Goal: Navigation & Orientation: Find specific page/section

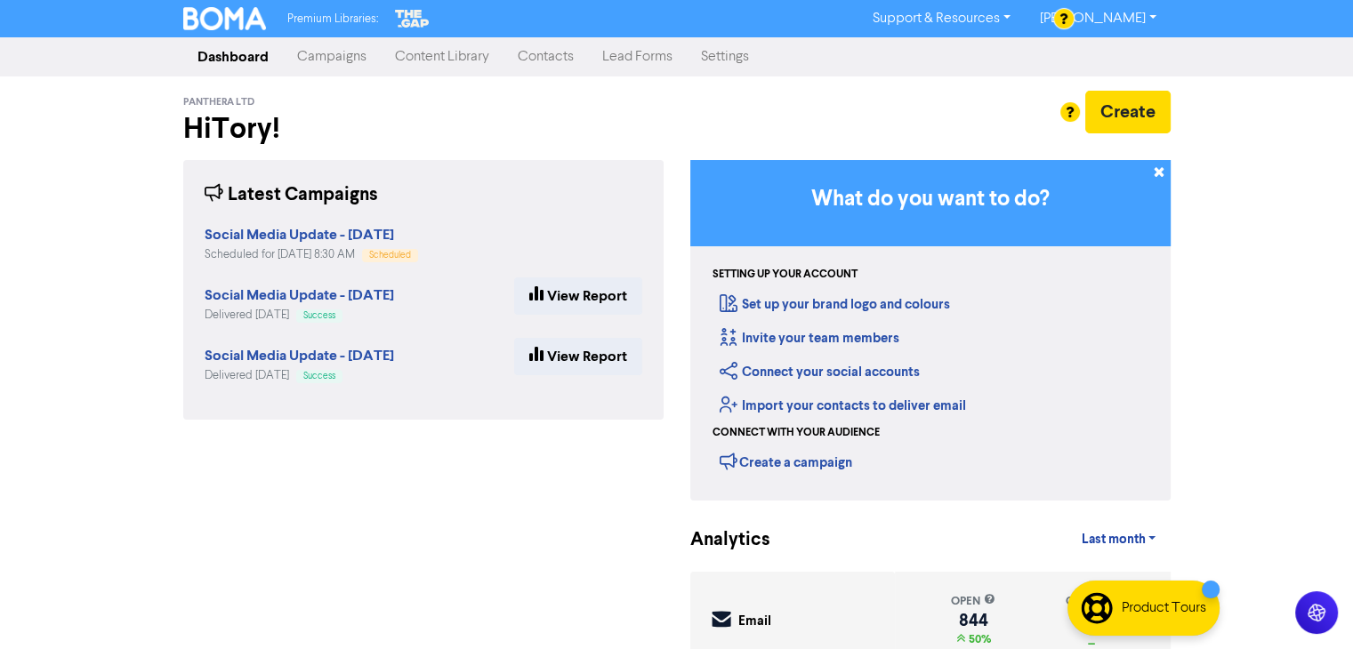
click at [335, 54] on link "Campaigns" at bounding box center [332, 57] width 98 height 36
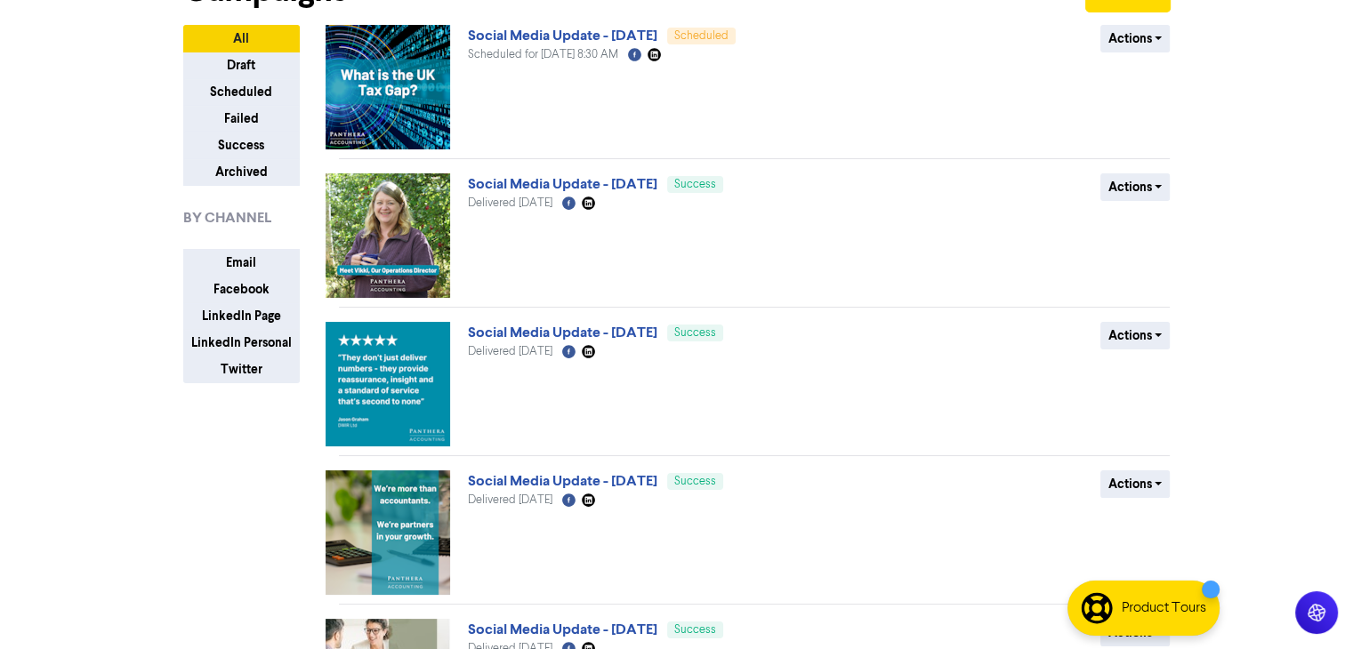
scroll to position [114, 0]
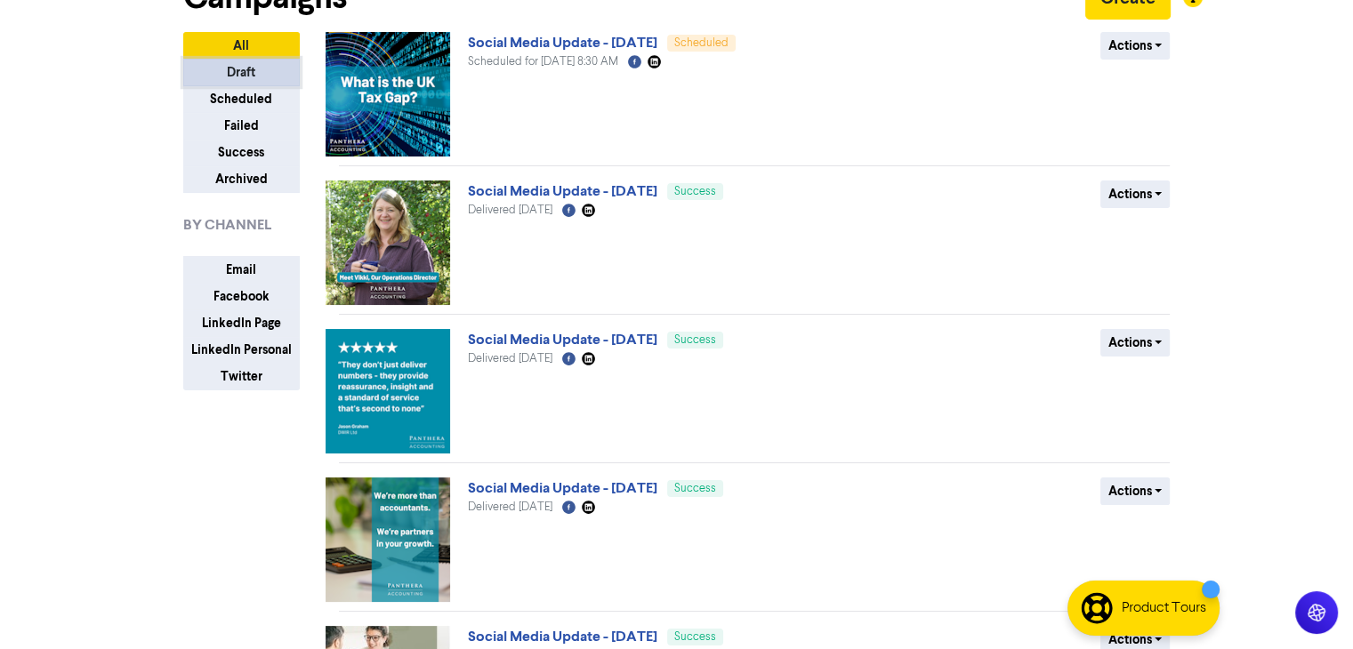
click at [265, 66] on button "Draft" at bounding box center [241, 73] width 117 height 28
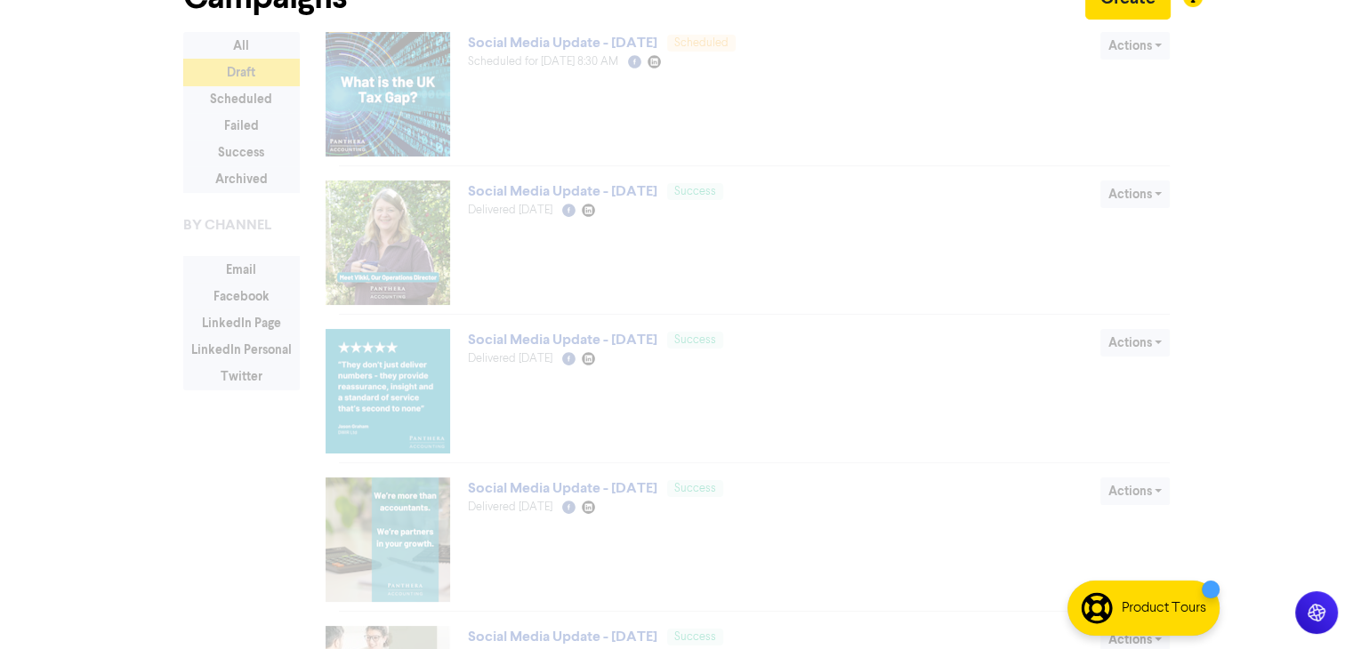
scroll to position [0, 0]
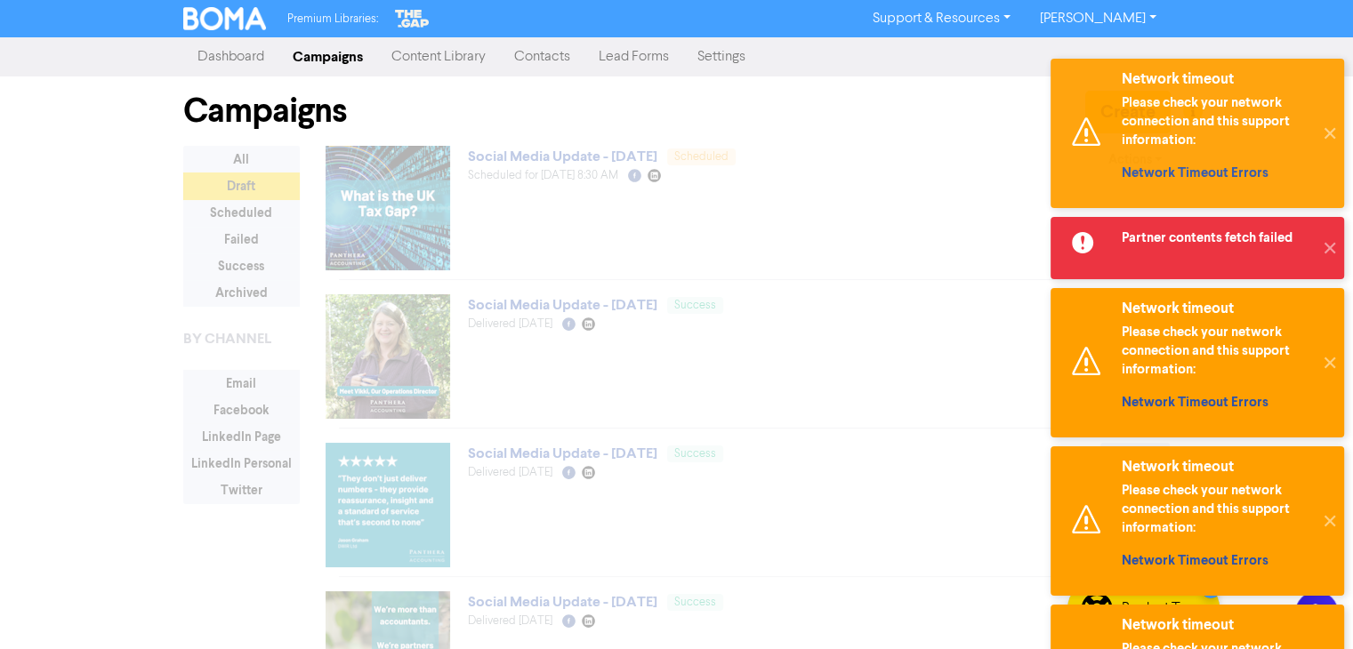
click at [317, 53] on link "Campaigns" at bounding box center [327, 57] width 99 height 36
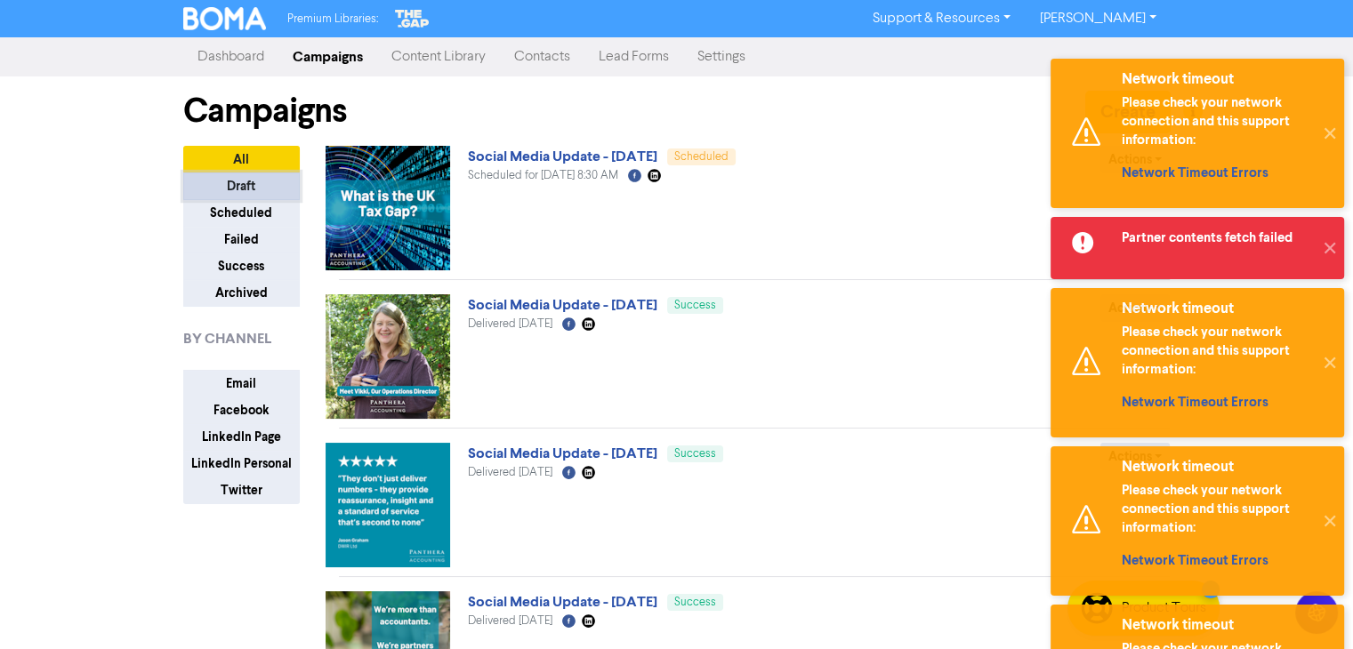
click at [244, 182] on button "Draft" at bounding box center [241, 187] width 117 height 28
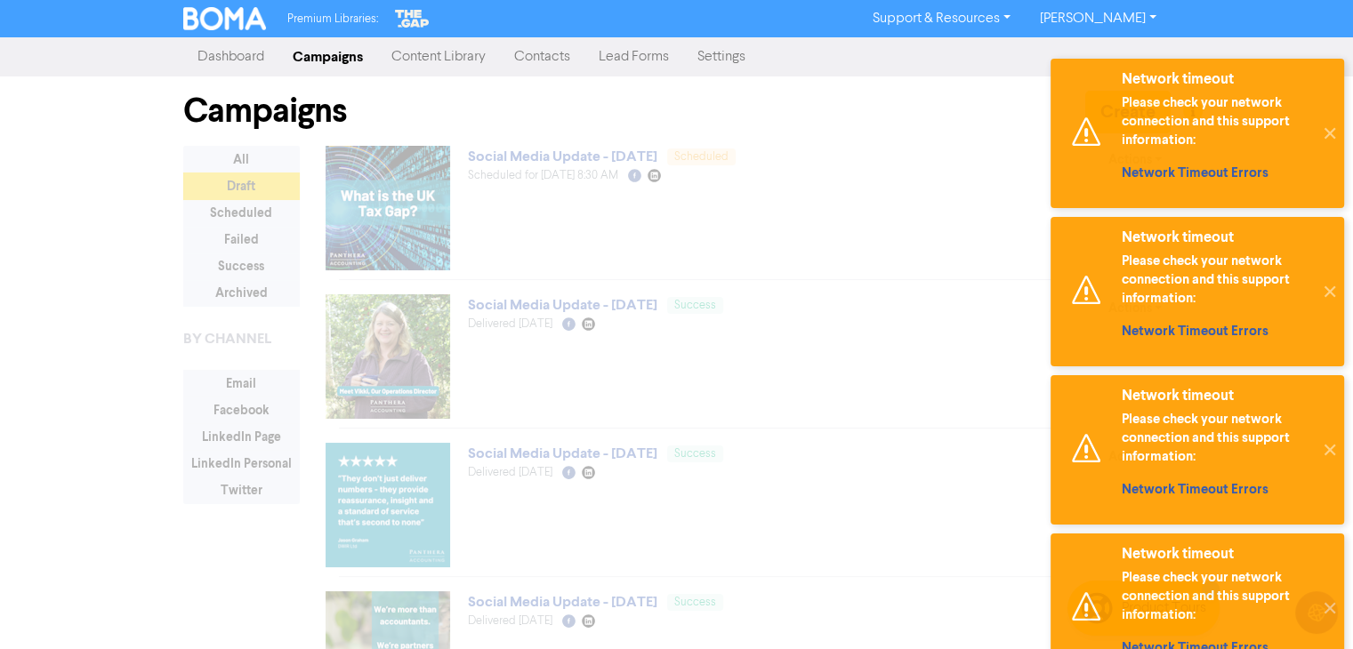
click at [338, 55] on link "Campaigns" at bounding box center [327, 57] width 99 height 36
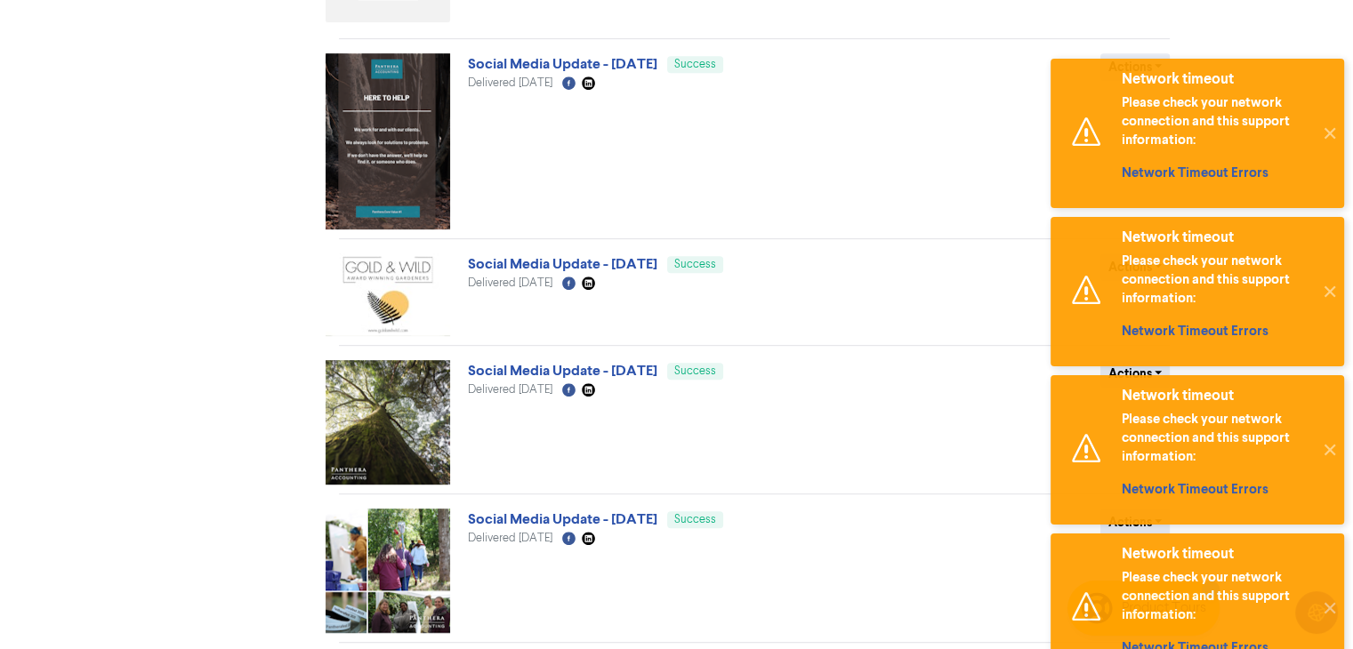
scroll to position [914, 0]
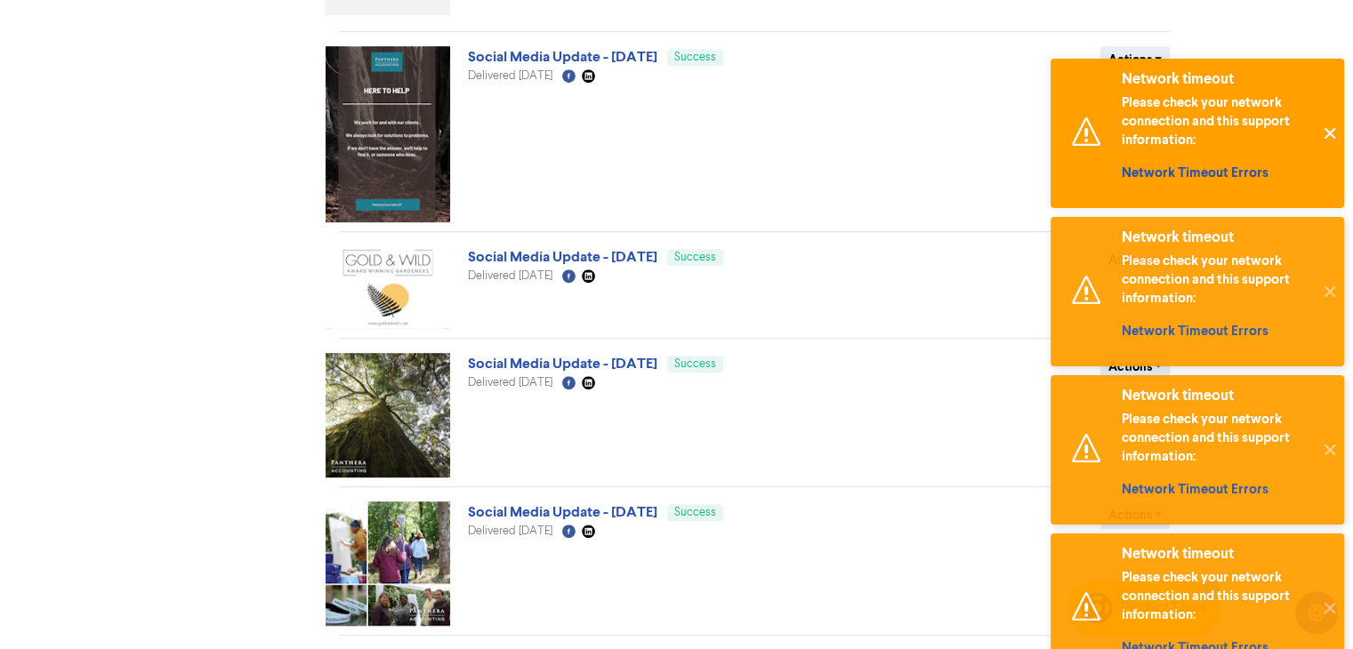
click at [1334, 133] on button "✕" at bounding box center [1329, 133] width 29 height 149
click at [1334, 134] on button "✕" at bounding box center [1329, 133] width 29 height 149
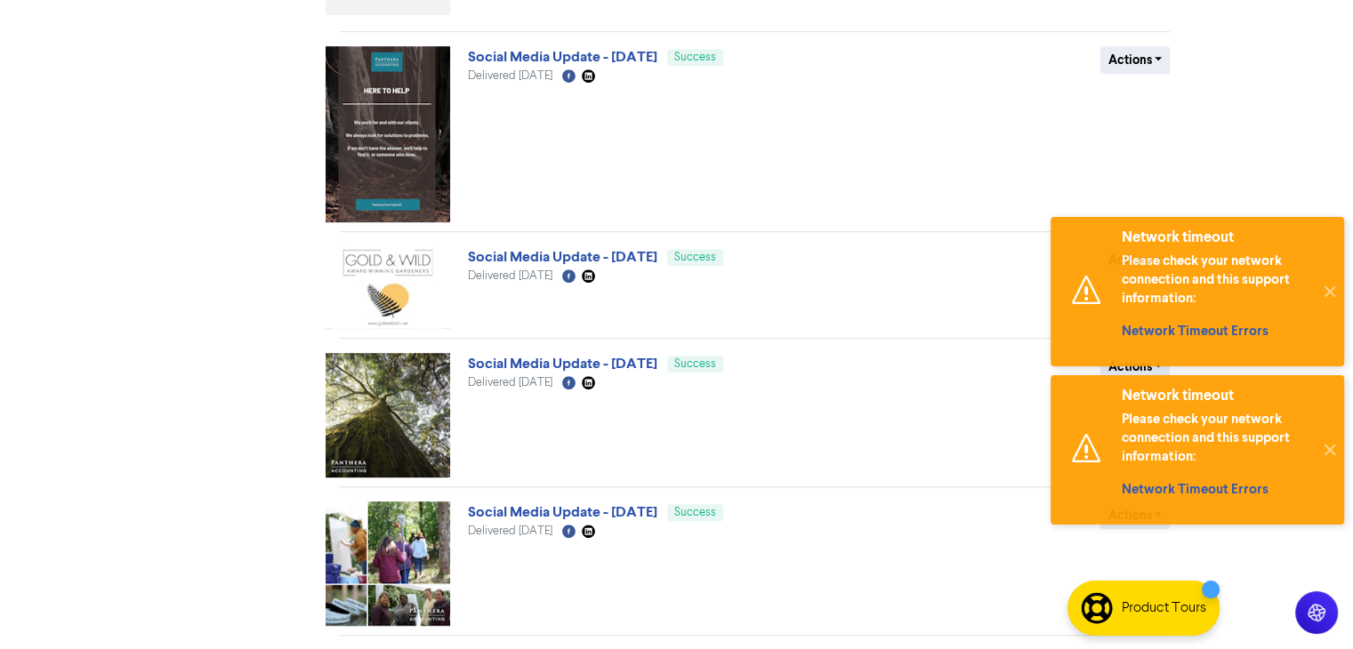
click at [1334, 217] on button "✕" at bounding box center [1329, 291] width 29 height 149
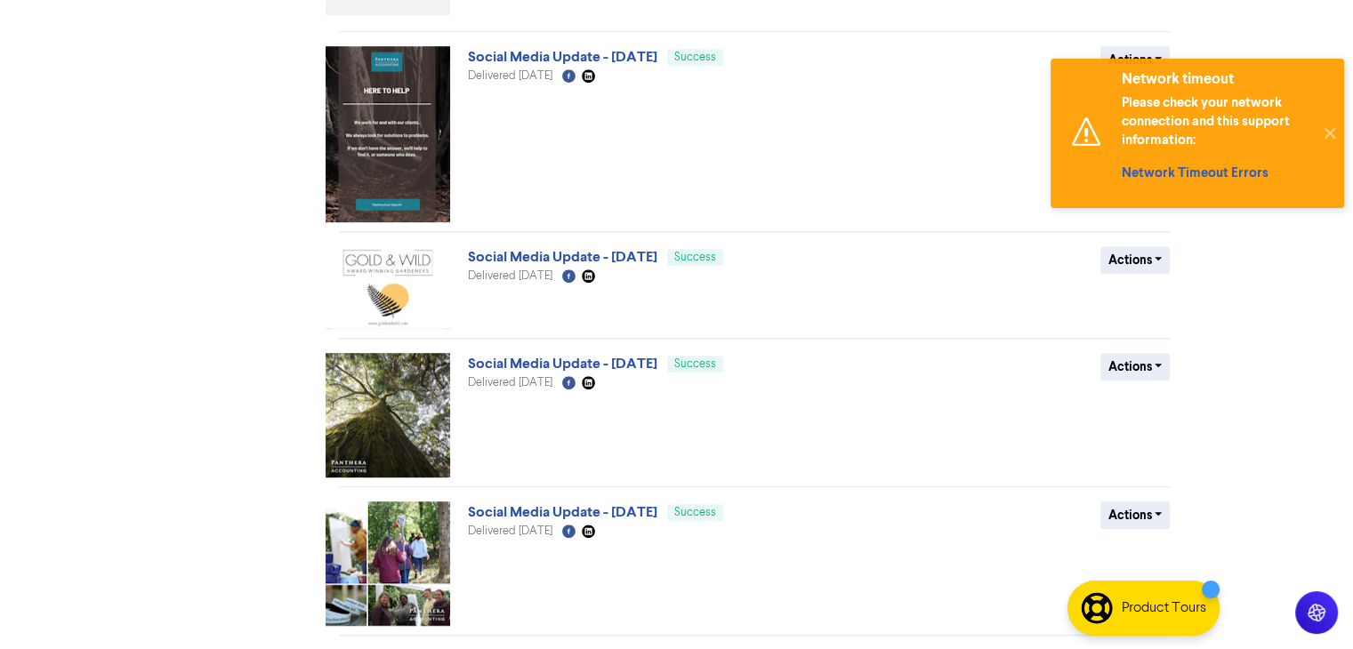
click at [1334, 134] on button "✕" at bounding box center [1329, 133] width 29 height 149
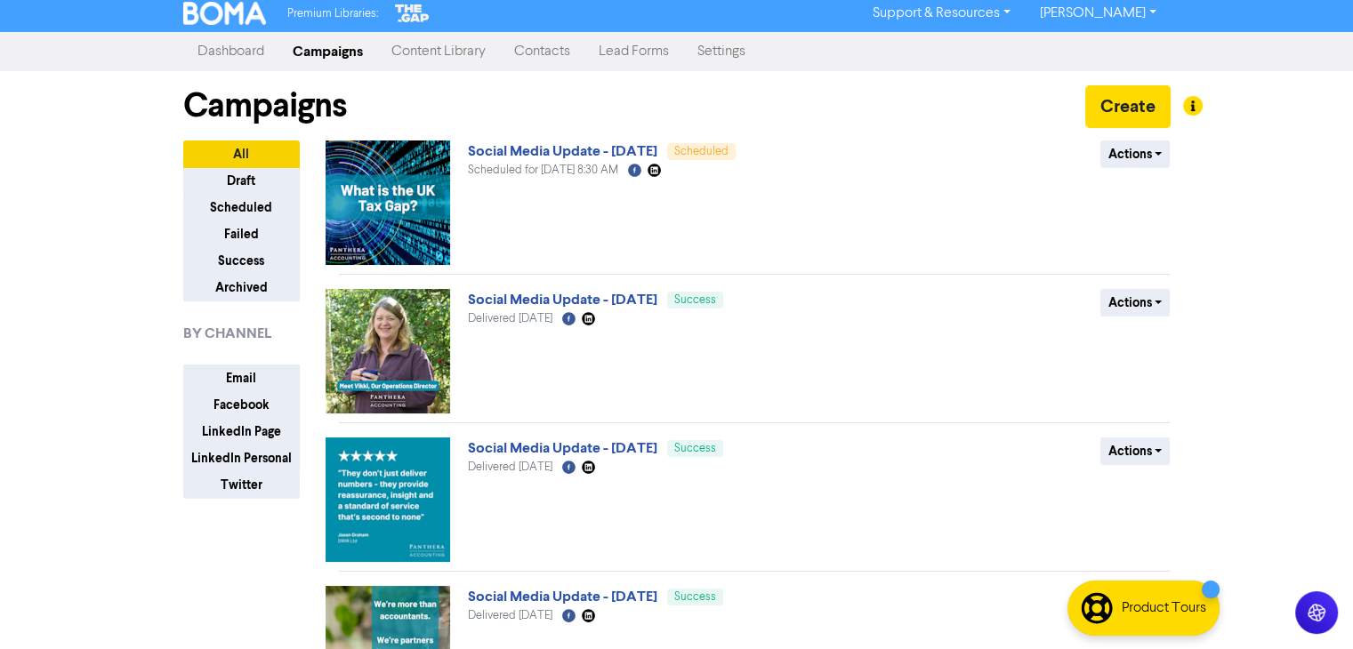
scroll to position [0, 0]
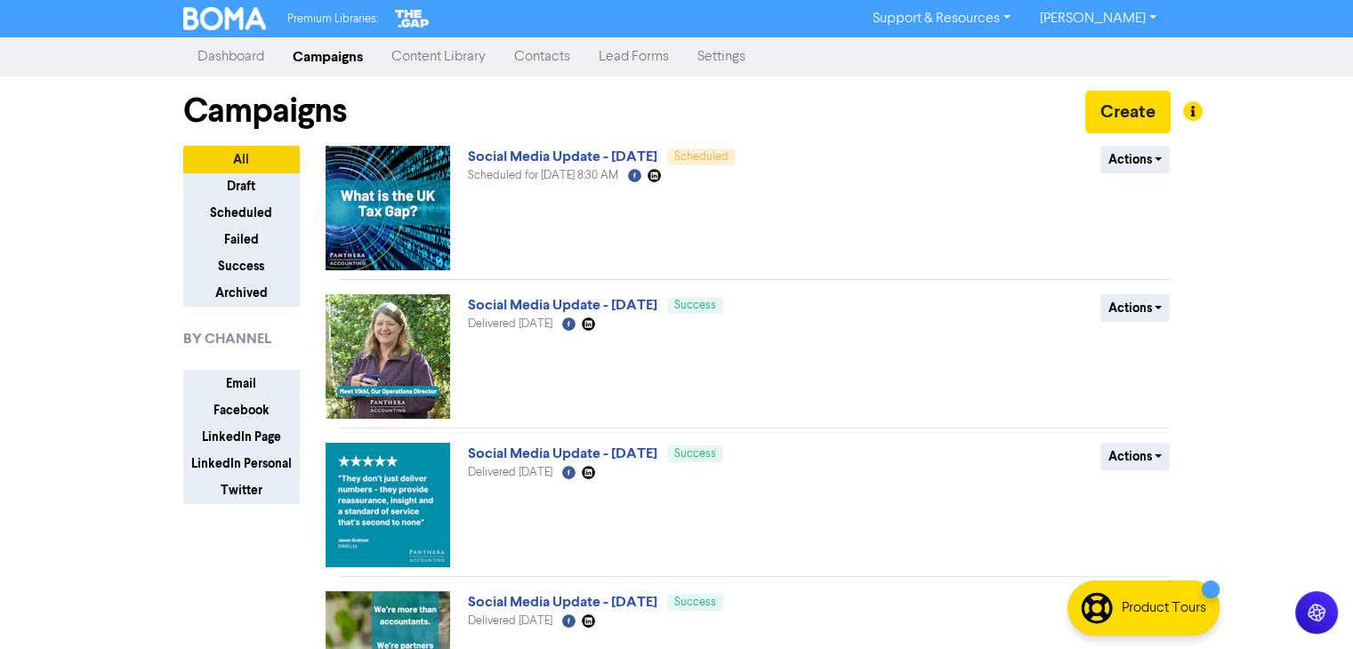
click at [545, 55] on link "Contacts" at bounding box center [542, 57] width 84 height 36
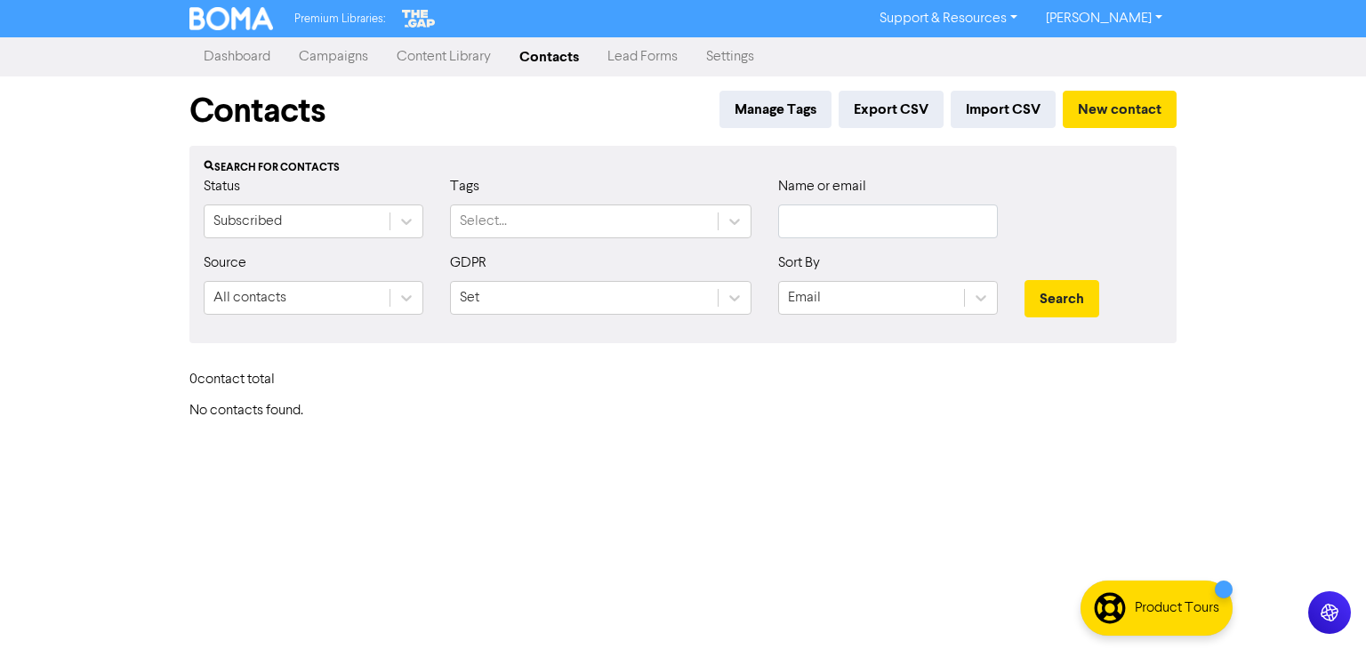
click at [641, 56] on link "Lead Forms" at bounding box center [642, 57] width 99 height 36
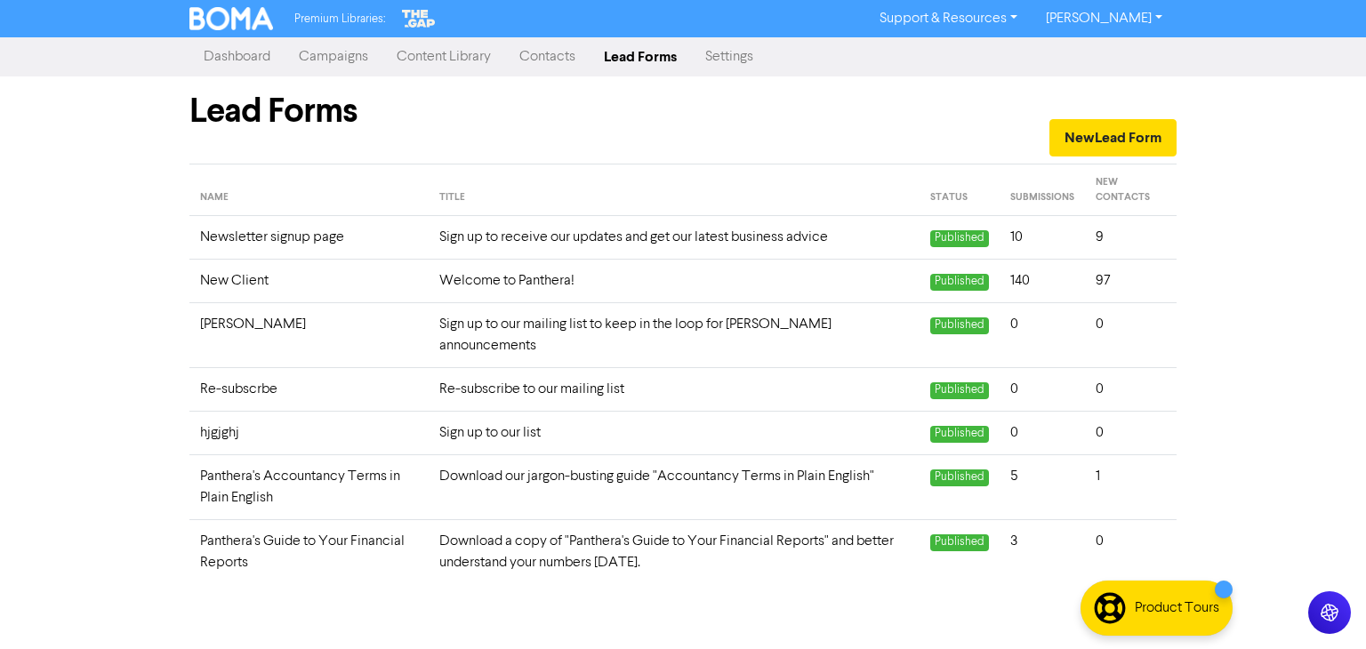
click at [242, 63] on link "Dashboard" at bounding box center [236, 57] width 95 height 36
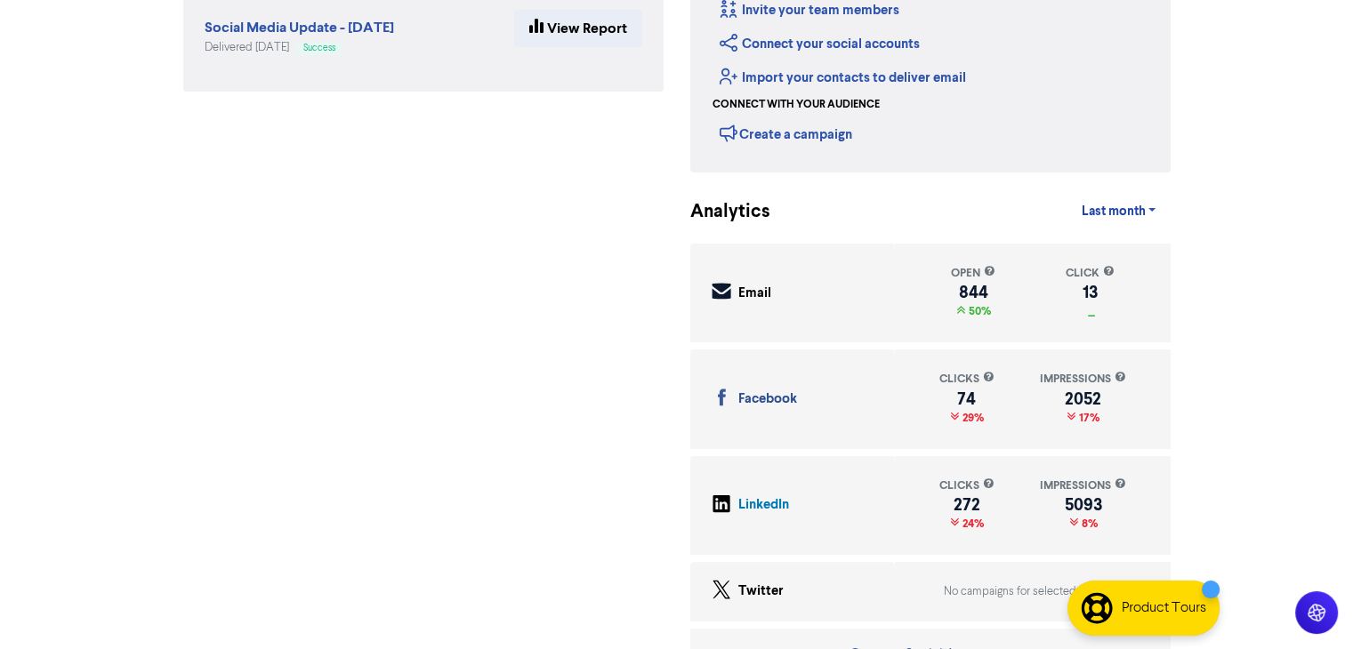
scroll to position [359, 0]
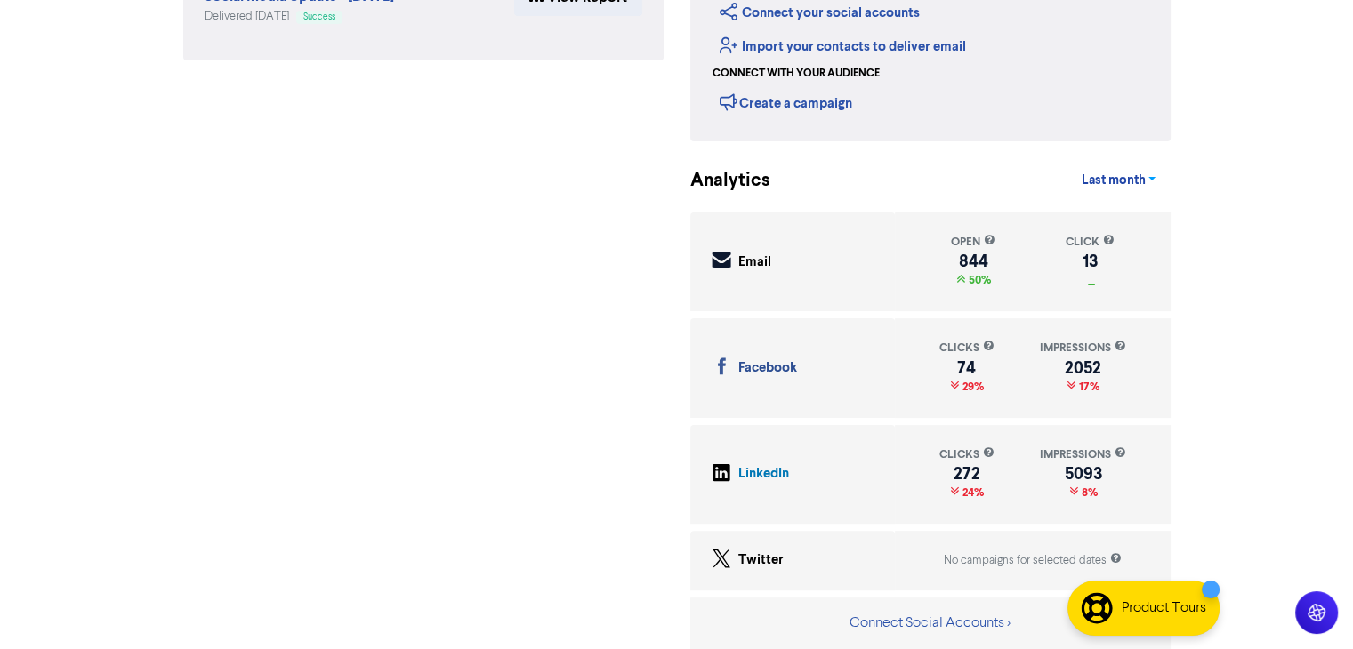
click at [1089, 176] on span "Last month" at bounding box center [1113, 181] width 64 height 16
click at [560, 310] on div "Latest Campaigns Social Media Update - [DATE] Scheduled for [DATE] 8:30 AM Sche…" at bounding box center [423, 225] width 507 height 848
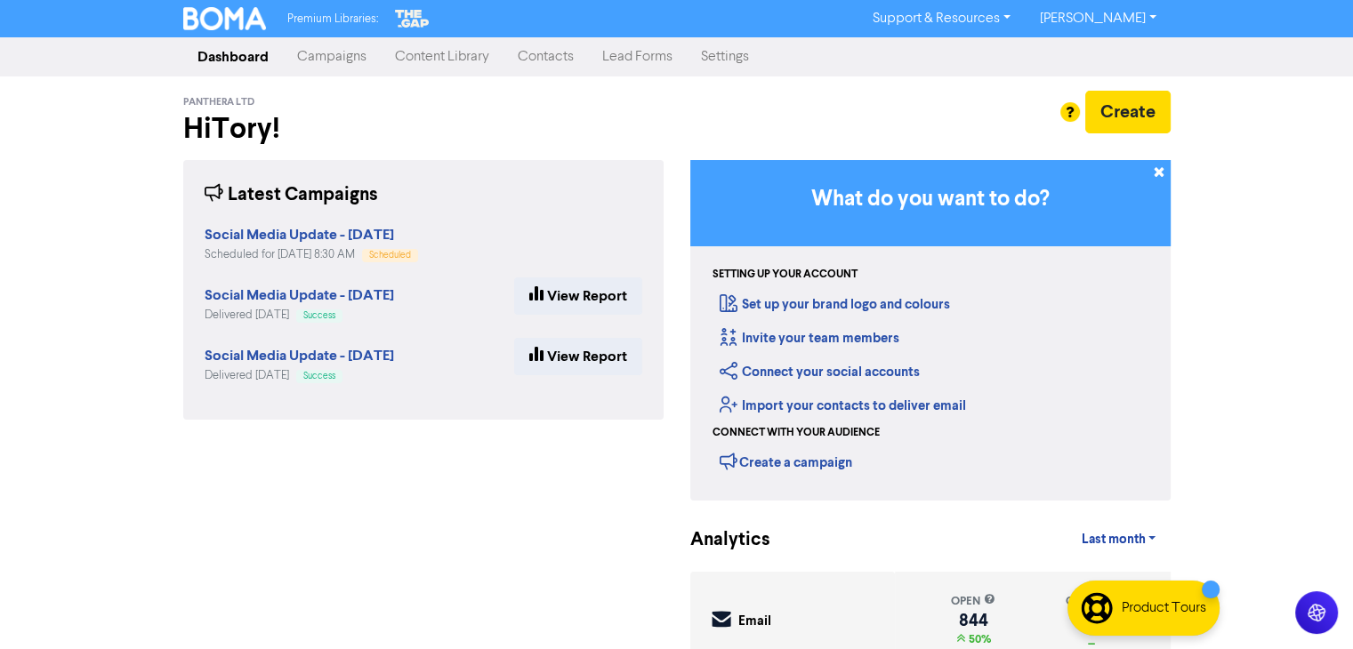
scroll to position [0, 0]
click at [339, 62] on link "Campaigns" at bounding box center [332, 57] width 98 height 36
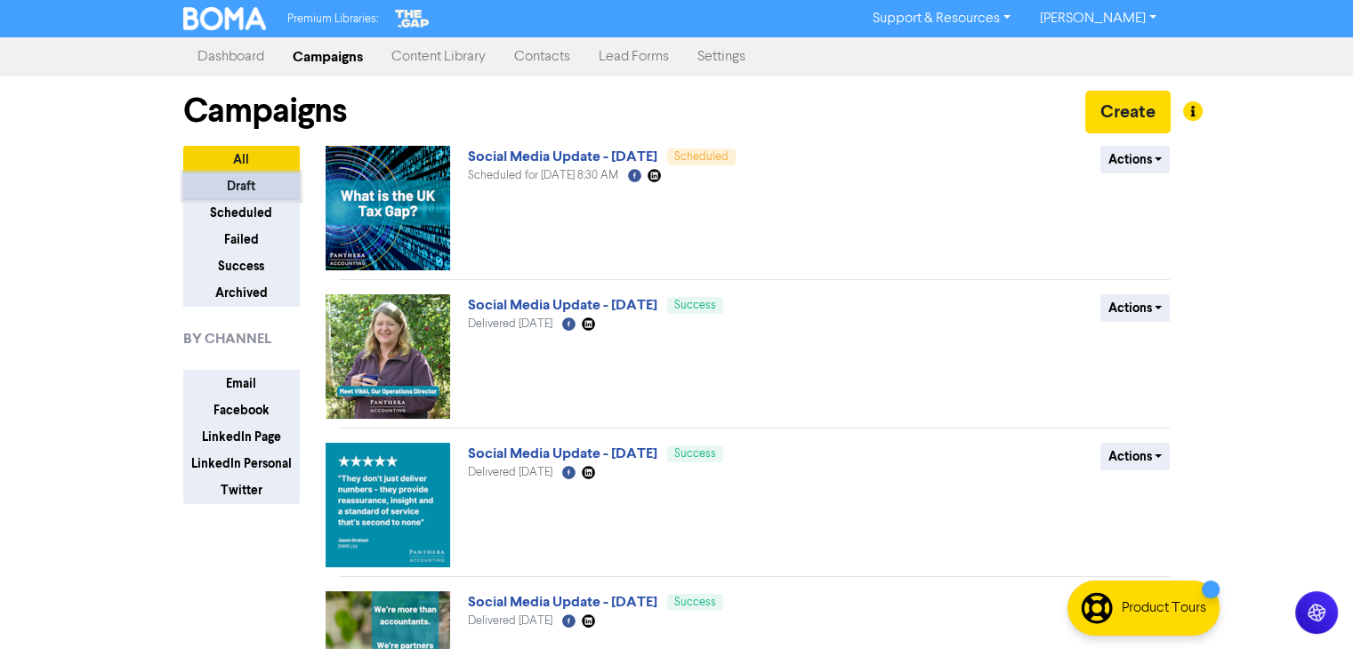
click at [256, 188] on button "Draft" at bounding box center [241, 187] width 117 height 28
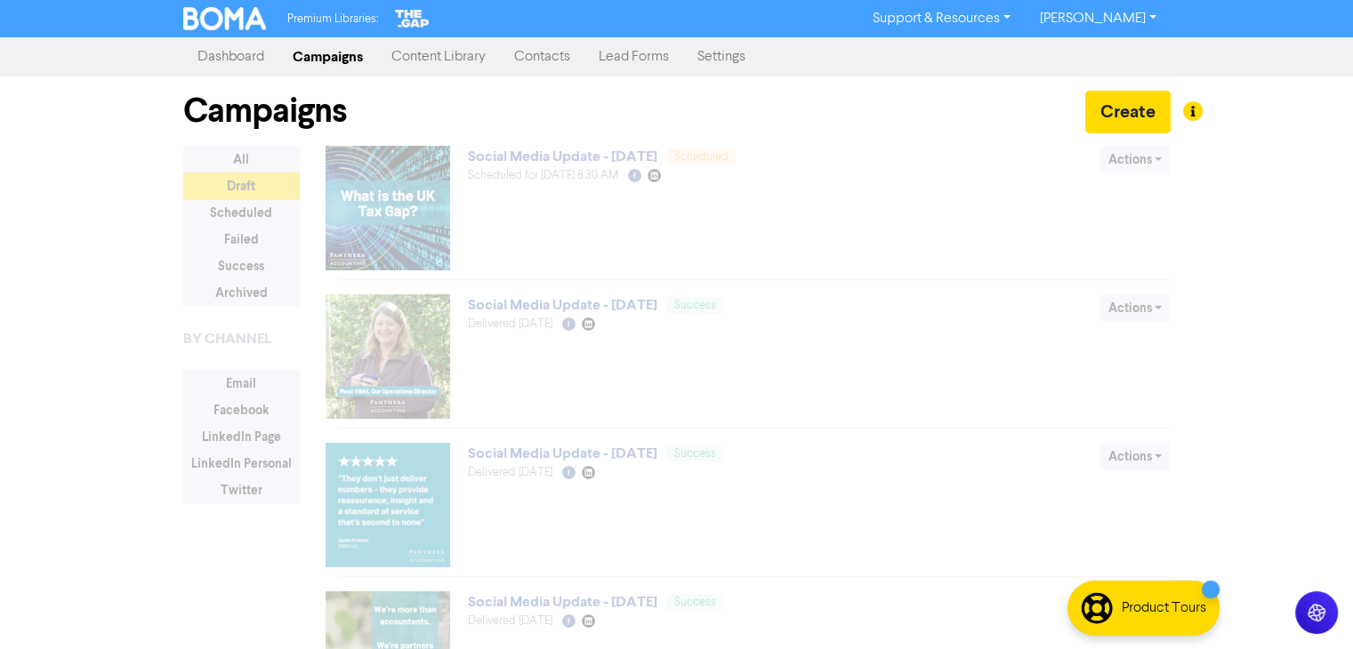
click at [519, 50] on link "Contacts" at bounding box center [542, 57] width 84 height 36
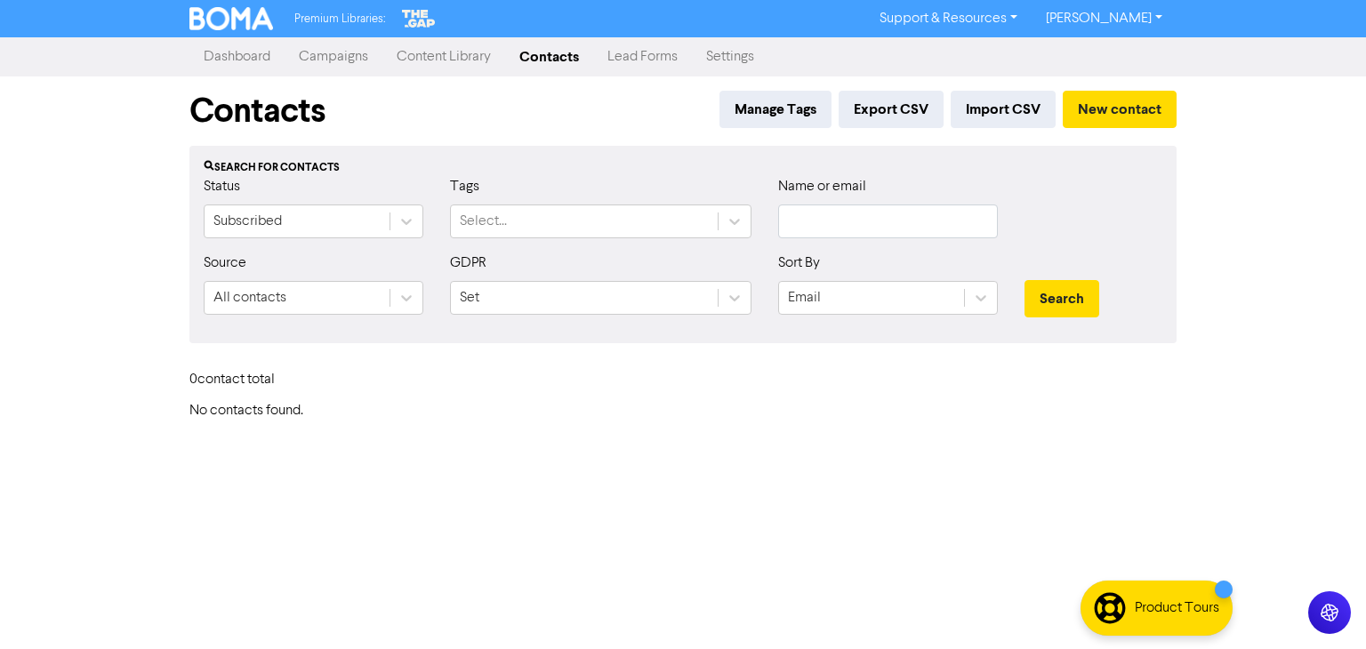
click at [461, 59] on link "Content Library" at bounding box center [443, 57] width 123 height 36
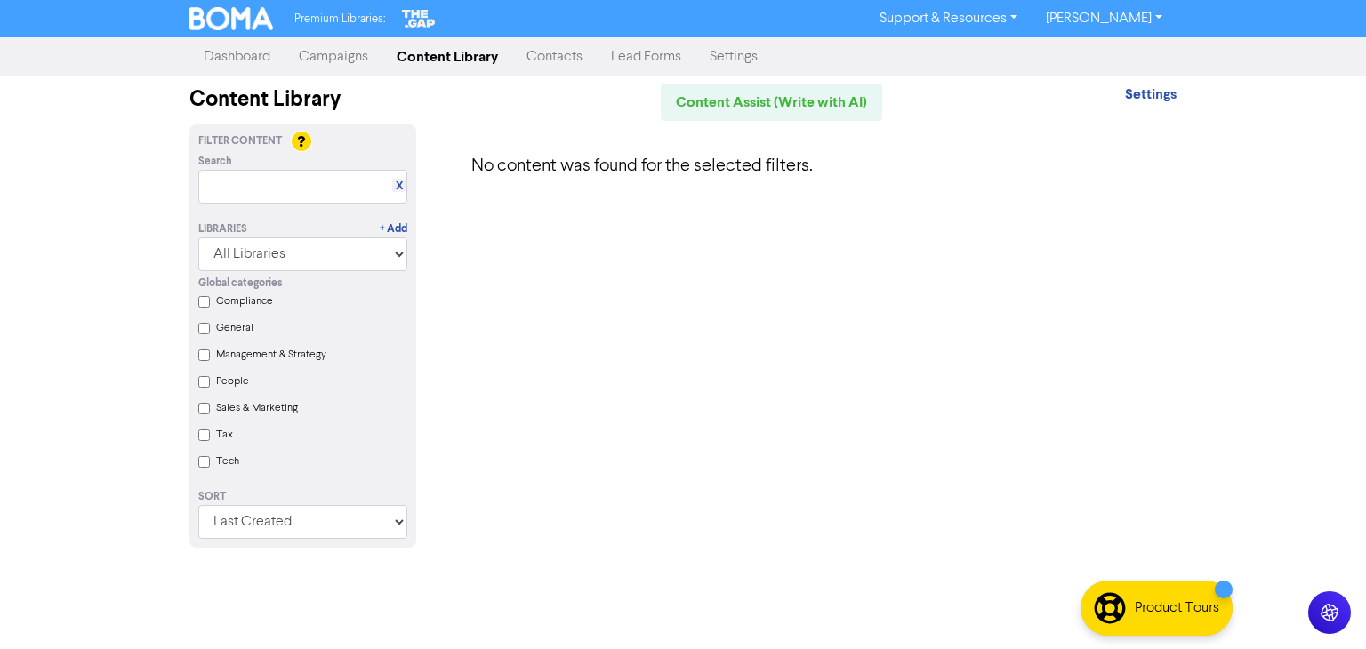
click at [237, 56] on link "Dashboard" at bounding box center [236, 57] width 95 height 36
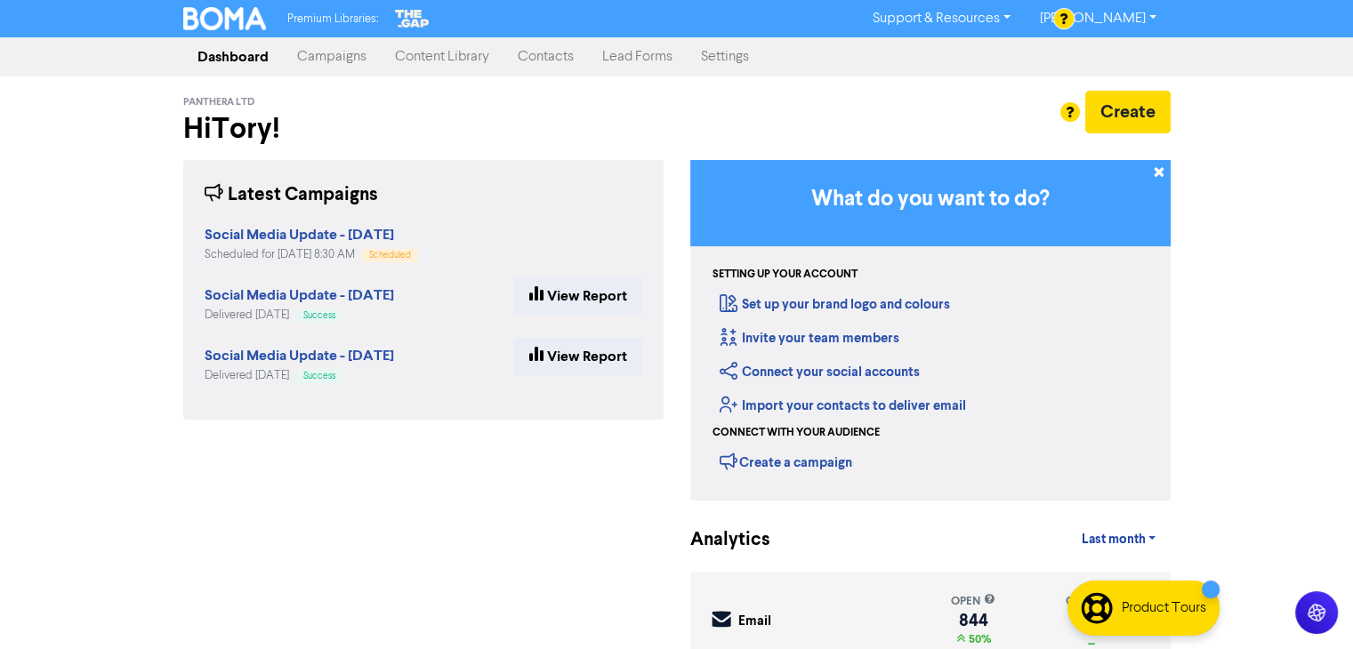
click at [984, 12] on link "Support & Resources" at bounding box center [941, 18] width 166 height 28
click at [615, 133] on h2 "Hi [PERSON_NAME] !" at bounding box center [423, 129] width 480 height 34
click at [328, 58] on link "Campaigns" at bounding box center [332, 57] width 98 height 36
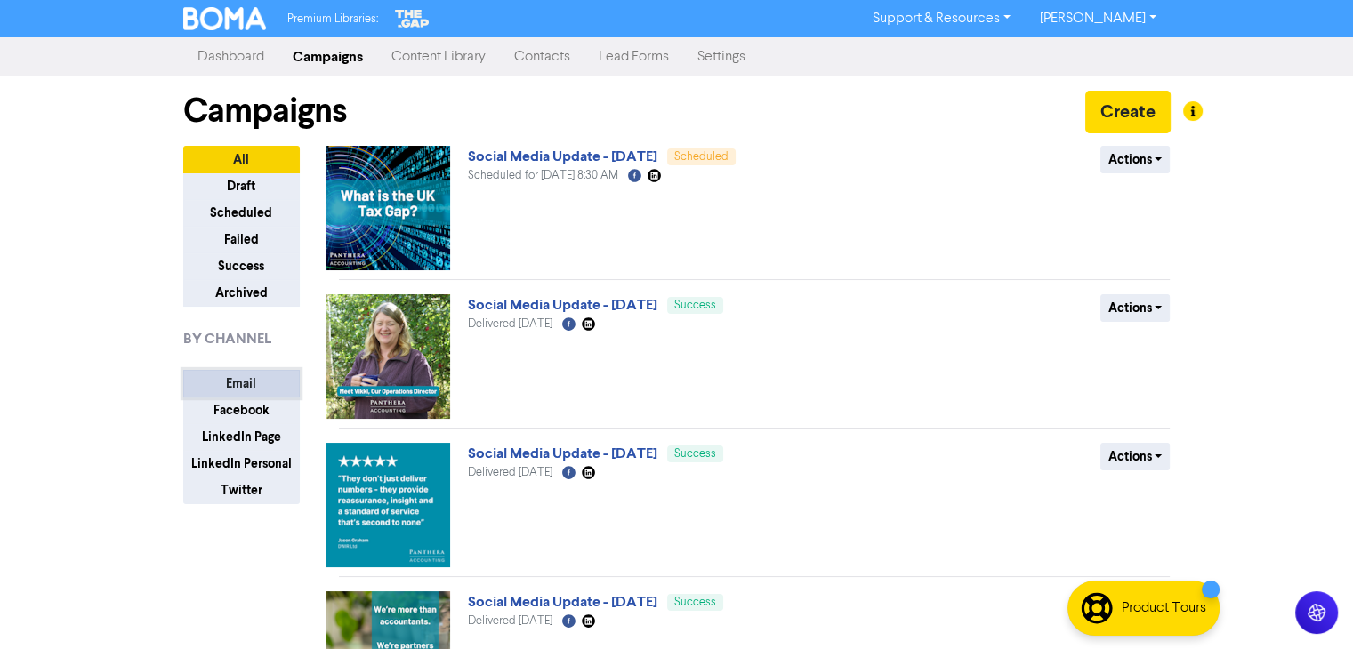
click at [224, 378] on button "Email" at bounding box center [241, 384] width 117 height 28
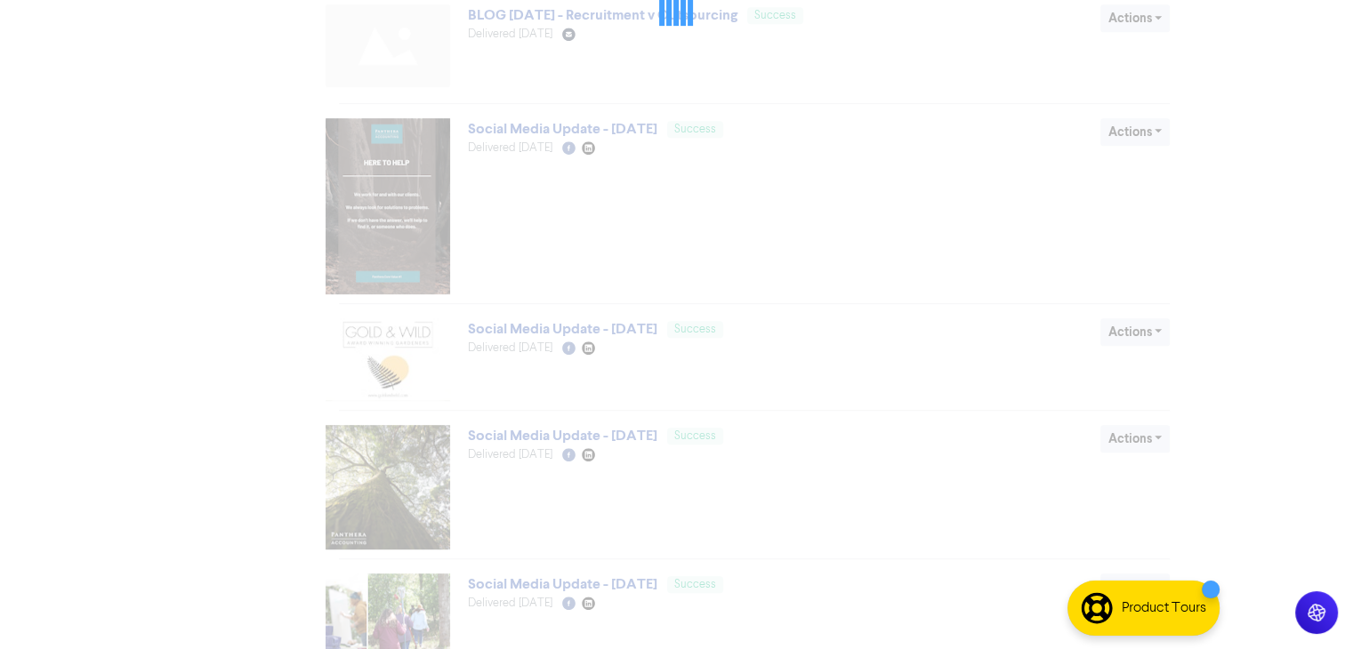
scroll to position [889, 0]
